Goal: Task Accomplishment & Management: Manage account settings

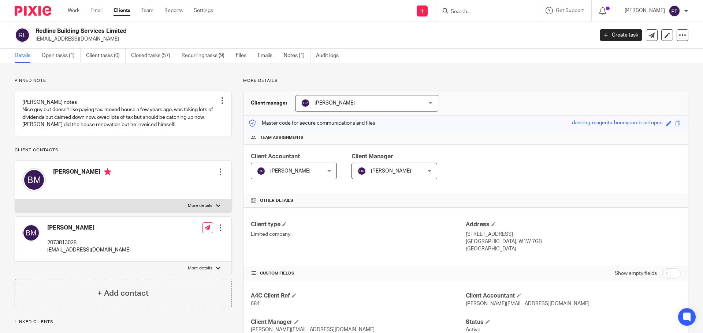
click at [462, 12] on input "Search" at bounding box center [483, 12] width 66 height 7
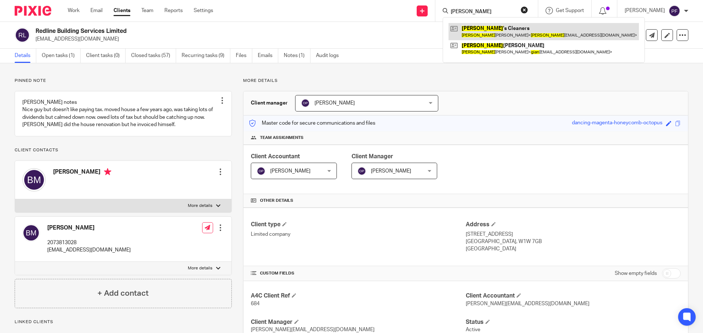
type input "gina"
click at [480, 34] on link at bounding box center [543, 31] width 190 height 17
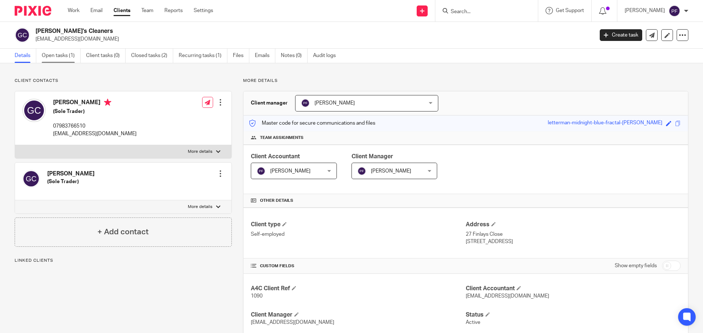
click at [58, 53] on link "Open tasks (1)" at bounding box center [61, 56] width 39 height 14
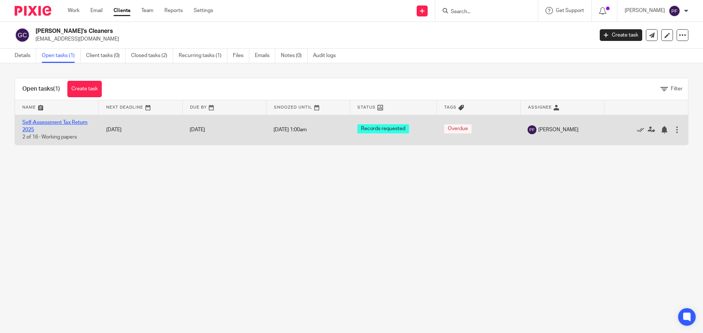
click at [51, 121] on link "Self-Assessment Tax Return 2025" at bounding box center [54, 126] width 65 height 12
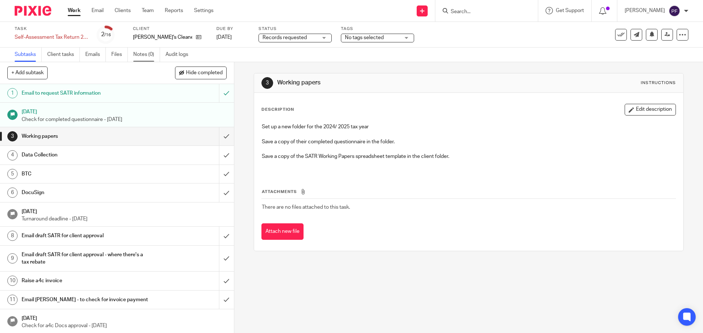
click at [135, 54] on link "Notes (0)" at bounding box center [146, 55] width 27 height 14
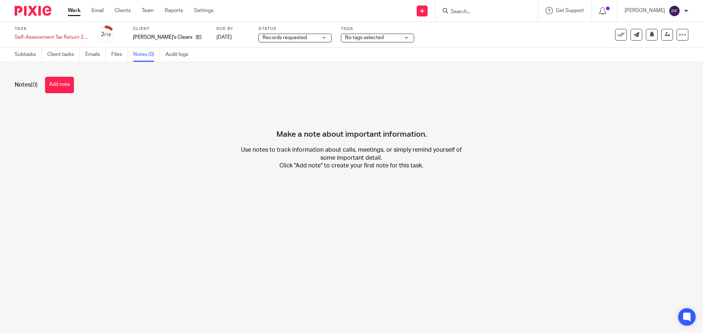
click at [56, 81] on button "Add note" at bounding box center [59, 85] width 29 height 16
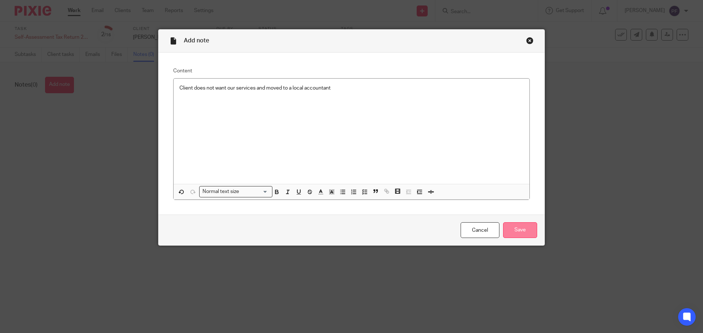
click at [518, 234] on input "Save" at bounding box center [520, 231] width 34 height 16
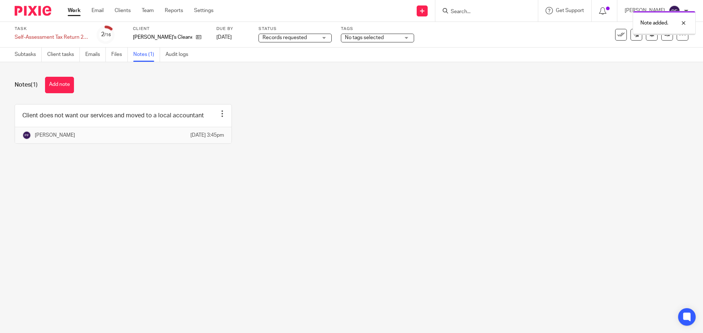
click at [272, 36] on span "Records requested" at bounding box center [284, 37] width 44 height 5
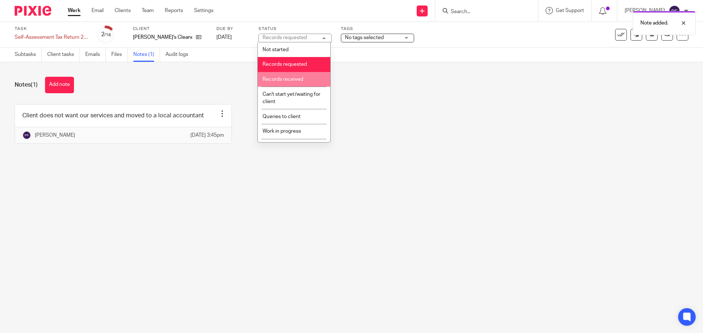
click at [371, 40] on span "No tags selected" at bounding box center [364, 37] width 39 height 5
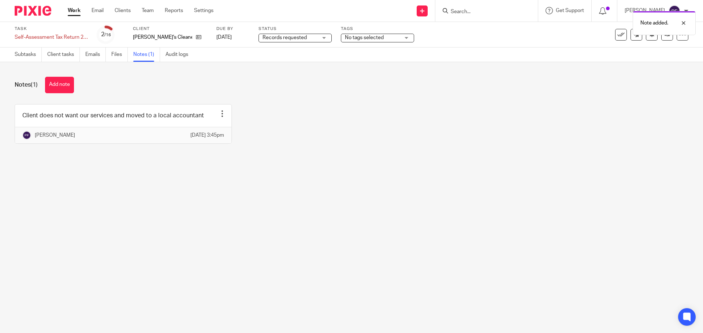
click at [296, 38] on span "Records requested" at bounding box center [284, 37] width 44 height 5
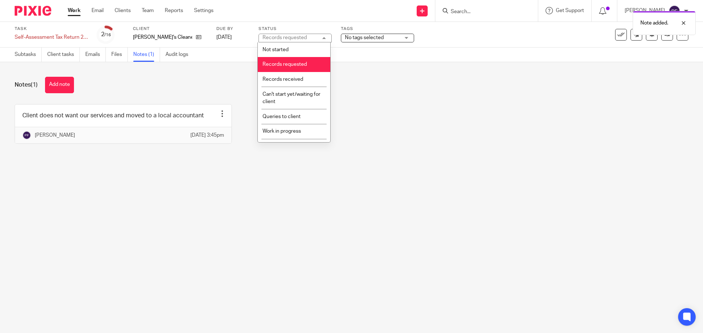
scroll to position [56, 0]
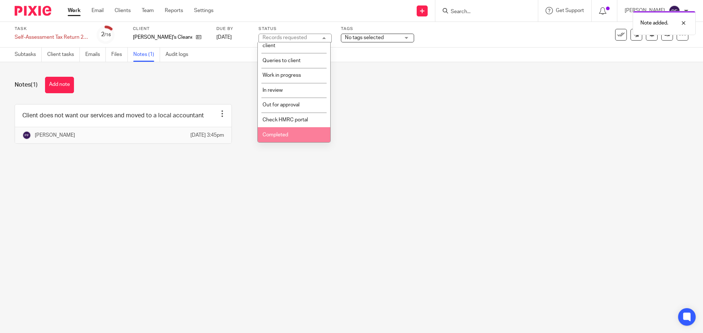
click at [290, 134] on li "Completed" at bounding box center [294, 134] width 72 height 15
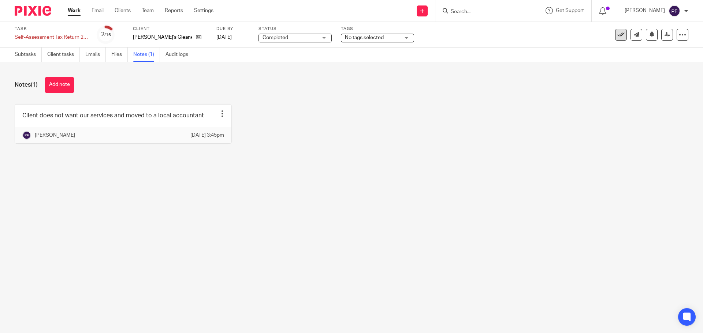
click at [617, 37] on icon at bounding box center [620, 34] width 7 height 7
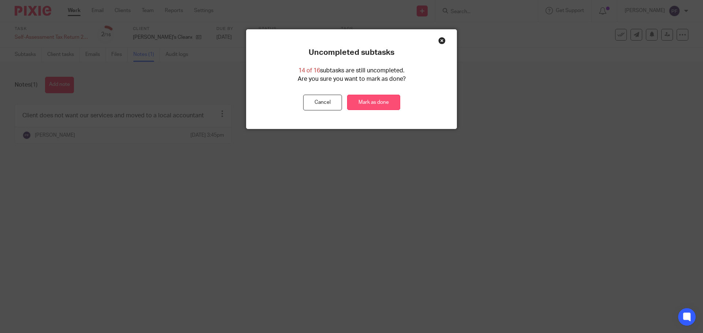
click at [383, 104] on link "Mark as done" at bounding box center [373, 103] width 53 height 16
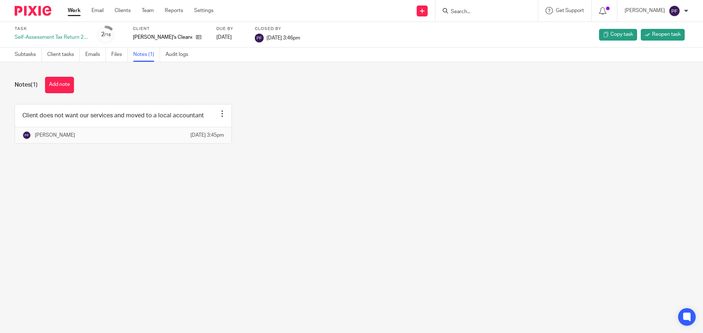
click at [74, 12] on link "Work" at bounding box center [74, 10] width 13 height 7
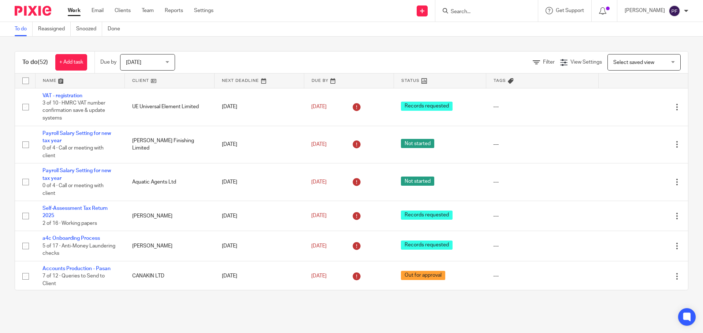
click at [466, 15] on form at bounding box center [489, 10] width 78 height 9
click at [458, 9] on input "Search" at bounding box center [483, 12] width 66 height 7
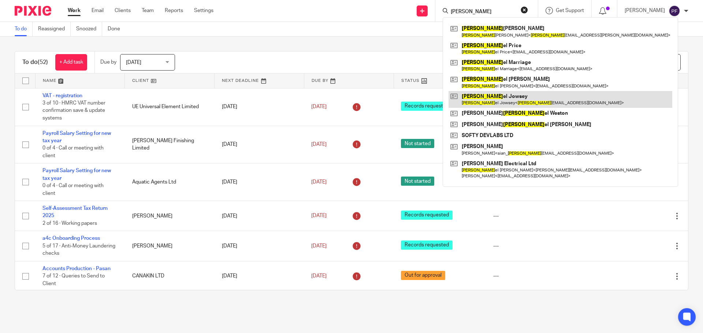
type input "Dani"
click at [482, 97] on link at bounding box center [560, 99] width 224 height 17
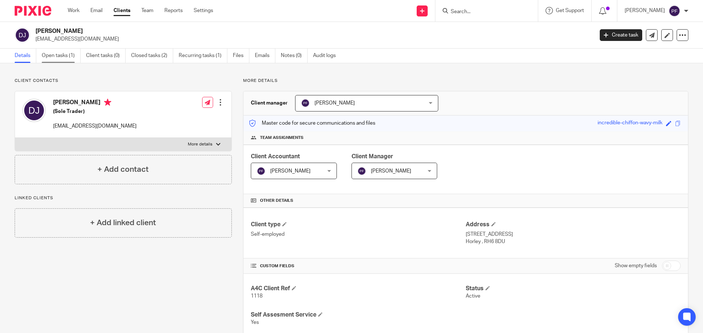
click at [59, 59] on link "Open tasks (1)" at bounding box center [61, 56] width 39 height 14
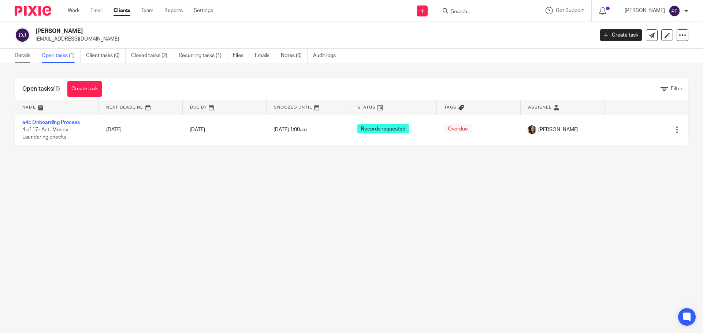
click at [20, 56] on link "Details" at bounding box center [26, 56] width 22 height 14
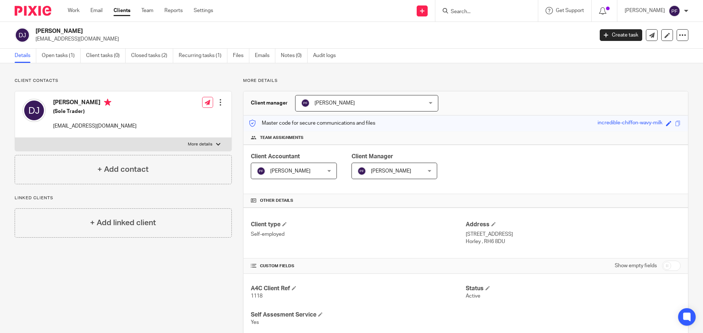
scroll to position [184, 0]
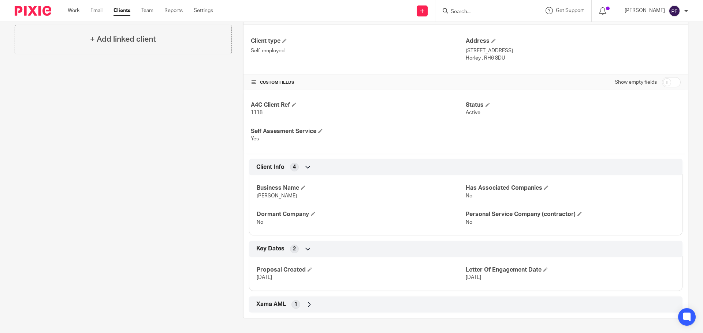
click at [479, 9] on input "Search" at bounding box center [483, 12] width 66 height 7
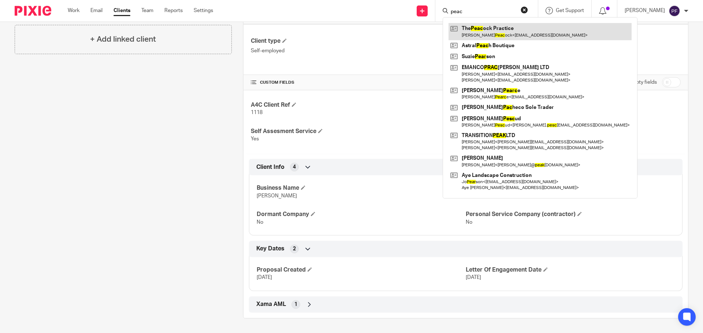
type input "peac"
click at [482, 35] on link at bounding box center [539, 31] width 183 height 17
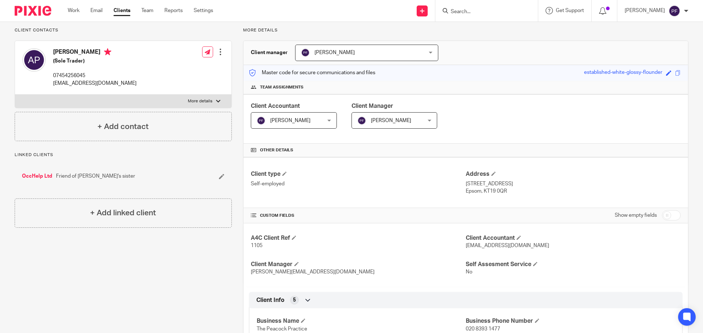
scroll to position [51, 0]
